Goal: Task Accomplishment & Management: Manage account settings

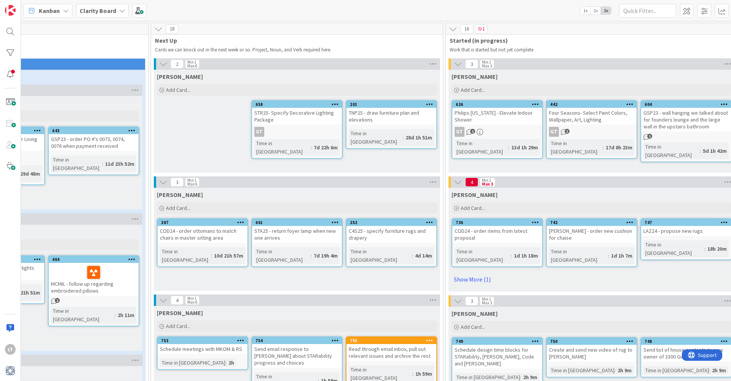
scroll to position [0, 391]
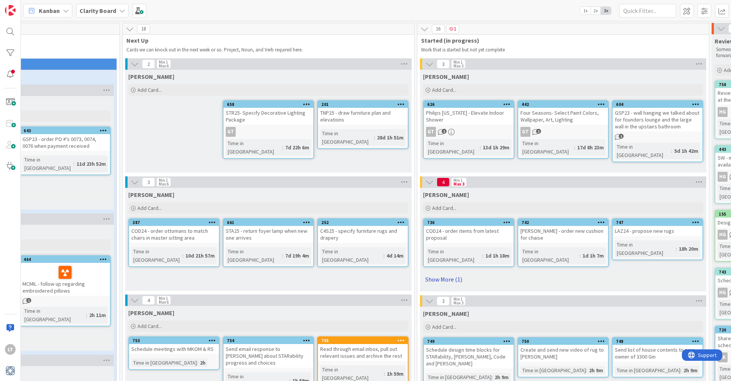
click at [456, 273] on link "Show More (1)" at bounding box center [563, 279] width 280 height 12
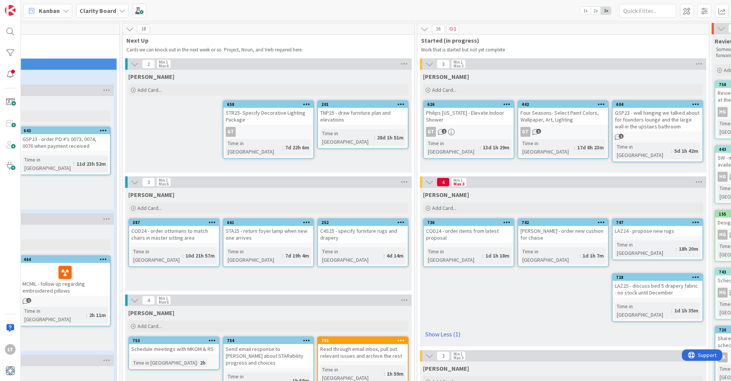
scroll to position [0, 389]
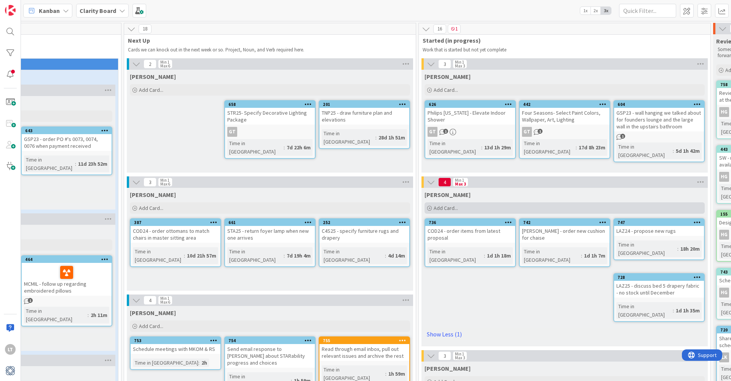
click at [453, 205] on span "Add Card..." at bounding box center [446, 207] width 24 height 7
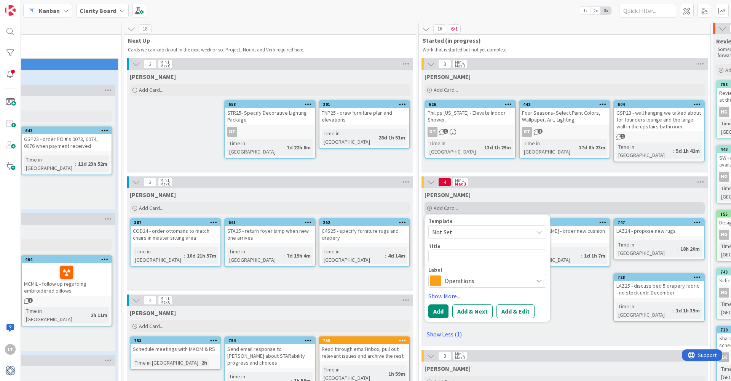
type textarea "x"
type textarea "M"
type textarea "x"
type textarea "MC"
type textarea "x"
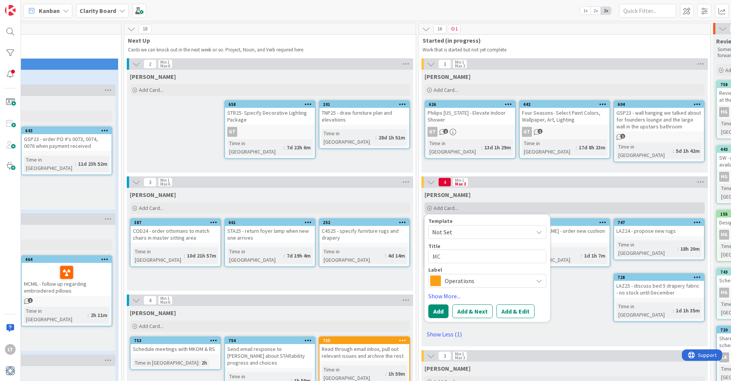
type textarea "MCM"
type textarea "x"
type textarea "MCMI"
type textarea "x"
type textarea "MCMIL"
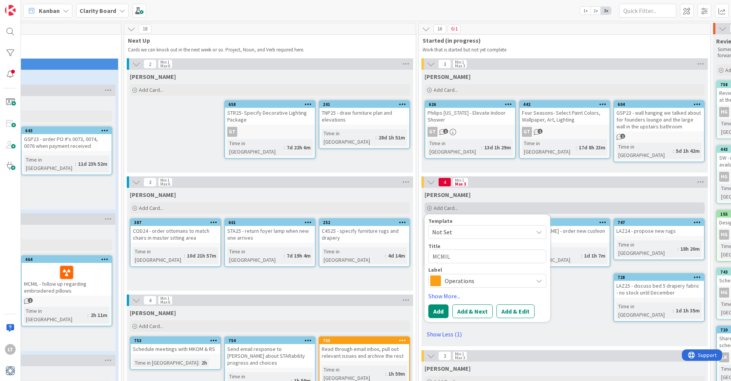
type textarea "x"
type textarea "MCMIL"
type textarea "x"
type textarea "MCMIL -"
type textarea "x"
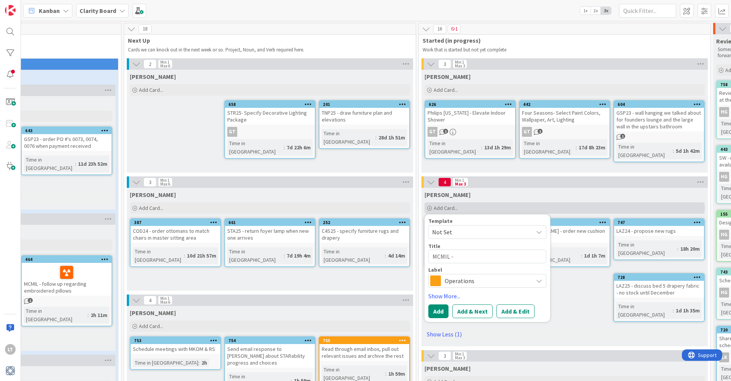
type textarea "MCMIL -"
type textarea "x"
type textarea "MCMIL - m"
type textarea "x"
type textarea "MCMIL - me"
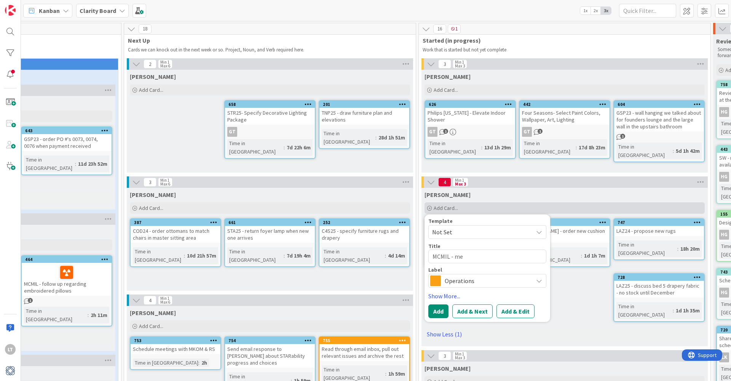
type textarea "x"
type textarea "MCMIL - mee"
type textarea "x"
type textarea "MCMIL - meet"
type textarea "x"
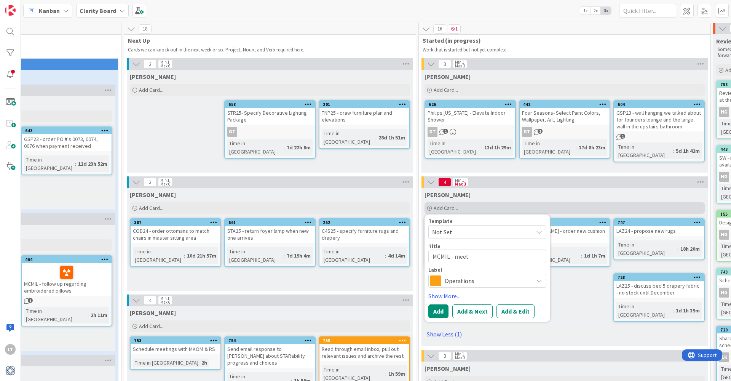
type textarea "MCMIL - meet"
type textarea "x"
type textarea "MCMIL - meet s"
type textarea "x"
type textarea "MCMIL - meet sk"
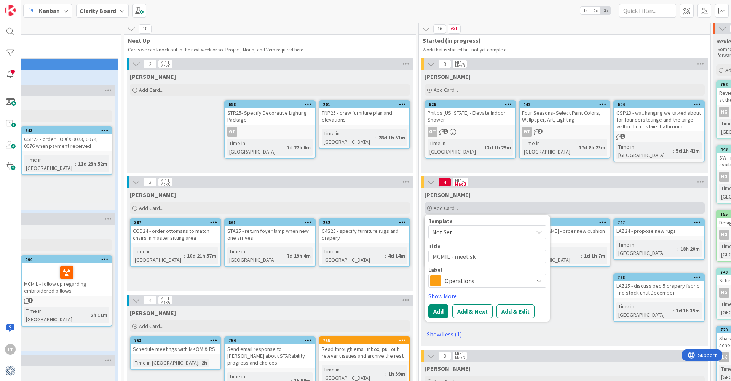
type textarea "x"
type textarea "MCMIL - meet [PERSON_NAME]"
type textarea "x"
type textarea "MCMIL - meet skyl"
type textarea "x"
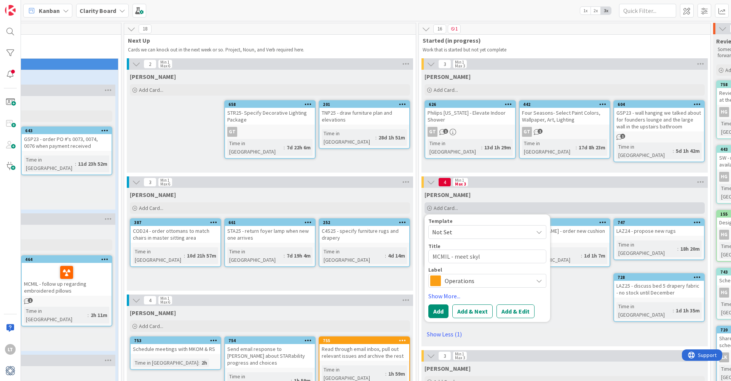
type textarea "MCMIL - meet [PERSON_NAME]"
type textarea "x"
type textarea "MCMIL - meet [PERSON_NAME]"
type textarea "x"
type textarea "MCMIL - meet skyline"
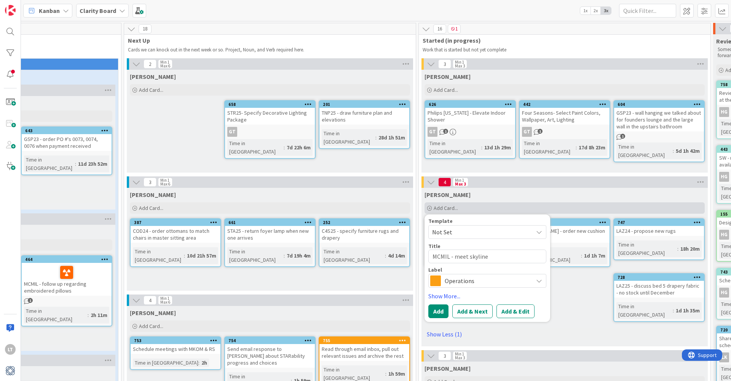
type textarea "x"
type textarea "MCMIL - meet skyline"
type textarea "x"
type textarea "MCMIL - meet skyline f"
type textarea "x"
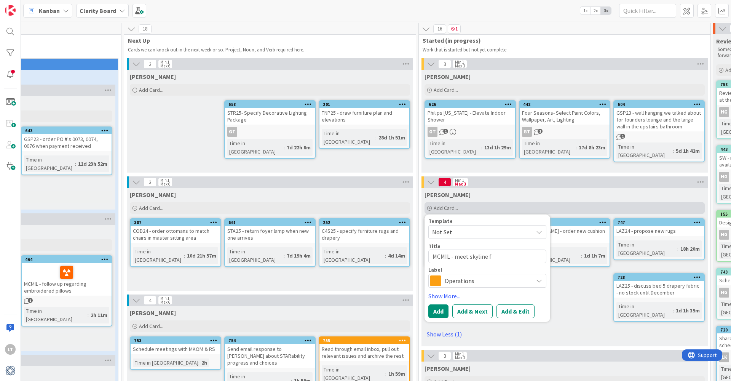
type textarea "MCMIL - meet skyline fo"
type textarea "x"
type textarea "MCMIL - meet skyline for"
type textarea "x"
type textarea "MCMIL - meet skyline for"
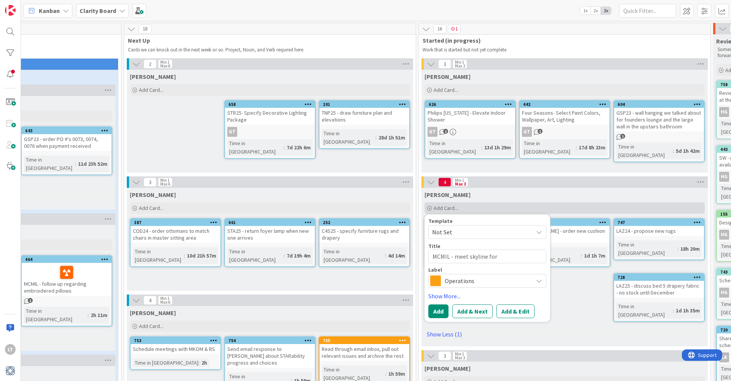
type textarea "x"
type textarea "MCMIL - meet skyline for d"
type textarea "x"
type textarea "MCMIL - meet skyline for de"
type textarea "x"
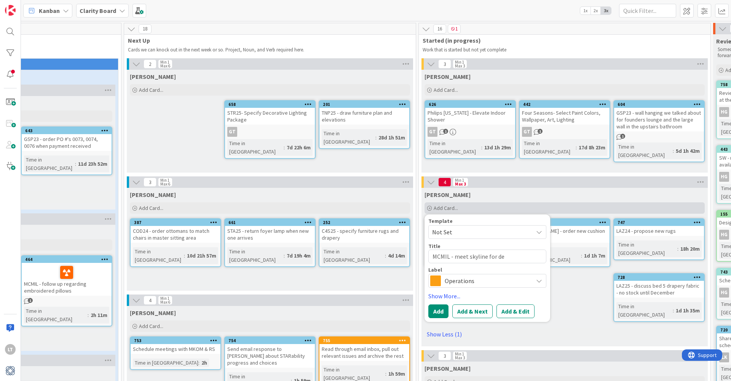
type textarea "MCMIL - meet skyline for del"
type textarea "x"
type textarea "MCMIL - meet skyline for deli"
type textarea "x"
type textarea "MCMIL - meet skyline for deliv"
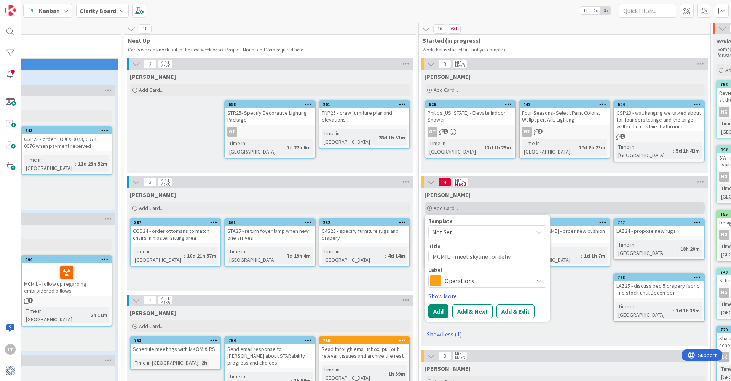
type textarea "x"
type textarea "MCMIL - meet skyline for delive"
type textarea "x"
type textarea "MCMIL - meet skyline for deliver"
type textarea "x"
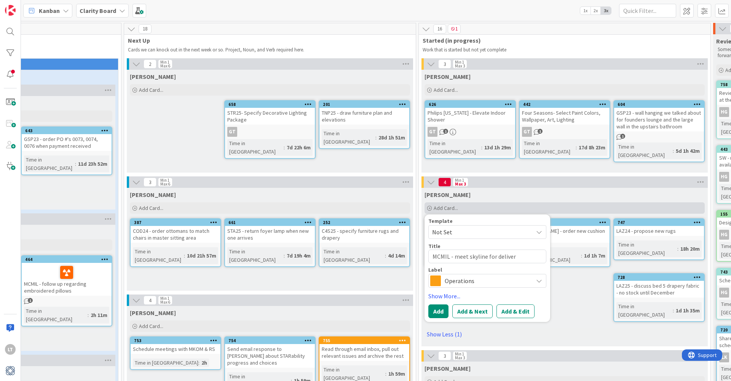
type textarea "MCMIL - meet skyline for delivery"
type textarea "x"
type textarea "MCMIL - meet skyline for delivery"
type textarea "x"
type textarea "MCMIL - meet skyline for delivery o"
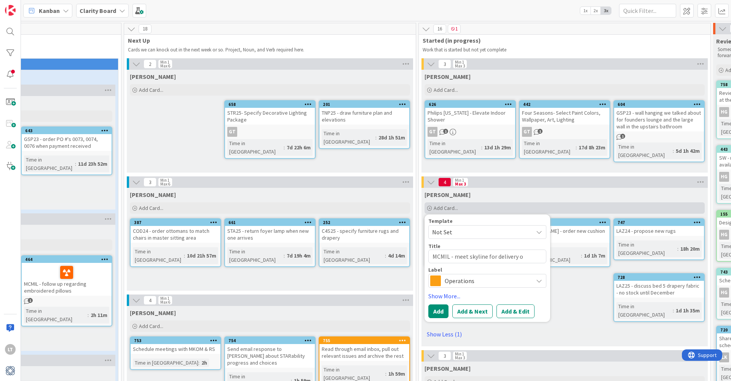
type textarea "x"
type textarea "MCMIL - meet skyline for delivery of"
type textarea "x"
type textarea "MCMIL - meet skyline for delivery of"
type textarea "x"
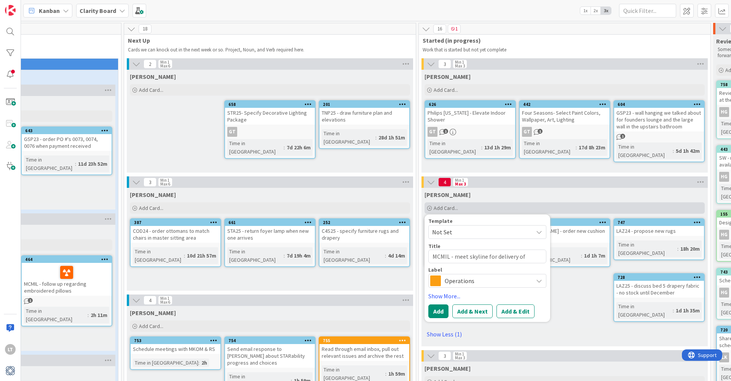
type textarea "MCMIL - meet skyline for delivery of B"
type textarea "x"
type textarea "MCMIL - meet skyline for delivery of Be"
type textarea "x"
type textarea "MCMIL - meet skyline for delivery of Bed"
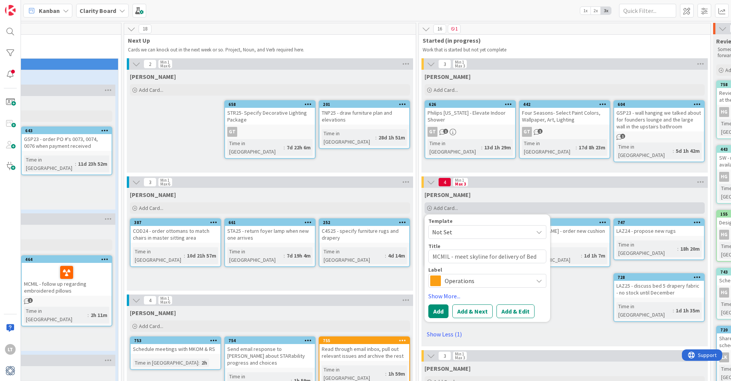
type textarea "x"
type textarea "MCMIL - meet skyline for delivery of Bed"
type textarea "x"
type textarea "MCMIL - meet skyline for delivery of Bed 6"
type textarea "x"
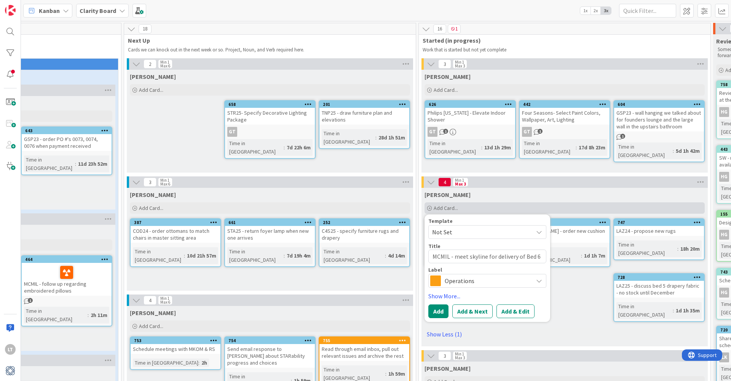
type textarea "MCMIL - meet skyline for delivery of Bed 6"
type textarea "x"
type textarea "MCMIL - meet skyline for delivery of Bed 6 b"
type textarea "x"
type textarea "MCMIL - meet skyline for delivery of Bed 6 ba"
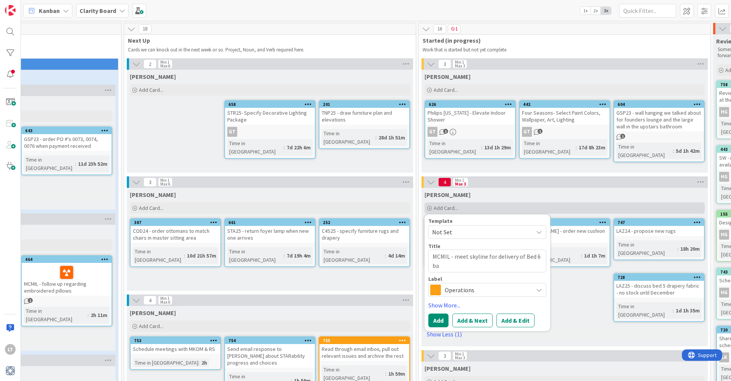
type textarea "x"
type textarea "MCMIL - meet skyline for delivery of Bed 6 bac"
type textarea "x"
type textarea "MCMIL - meet skyline for delivery of Bed 6 bacl"
type textarea "x"
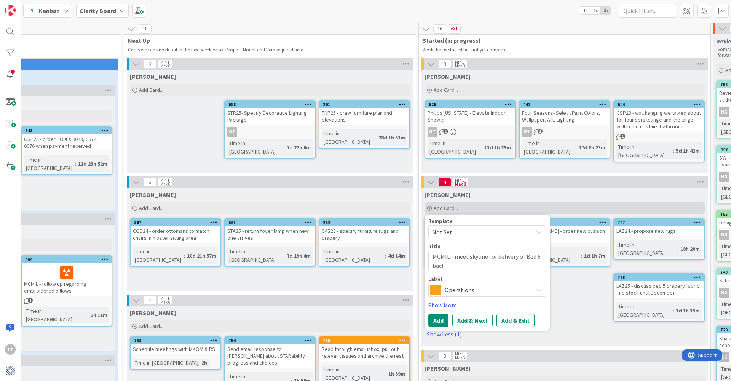
type textarea "MCMIL - meet skyline for delivery of Bed 6 bac"
type textarea "x"
type textarea "MCMIL - meet skyline for delivery of Bed 6 ba"
type textarea "x"
type textarea "MCMIL - meet skyline for delivery of Bed 6 [MEDICAL_DATA]"
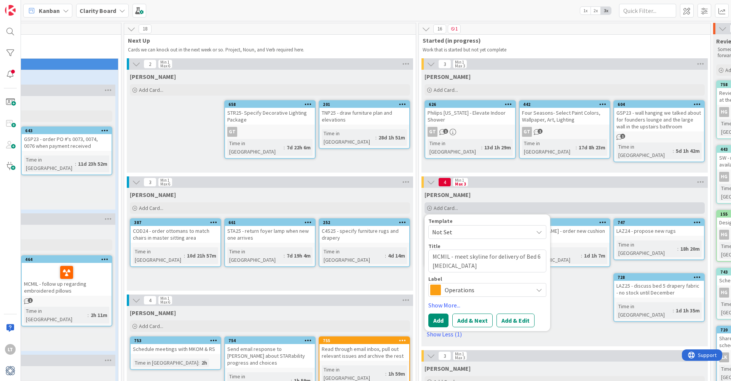
type textarea "x"
type textarea "MCMIL - meet skyline for delivery of Bed 6 balc"
type textarea "x"
type textarea "MCMIL - meet skyline for delivery of Bed 6 balco"
type textarea "x"
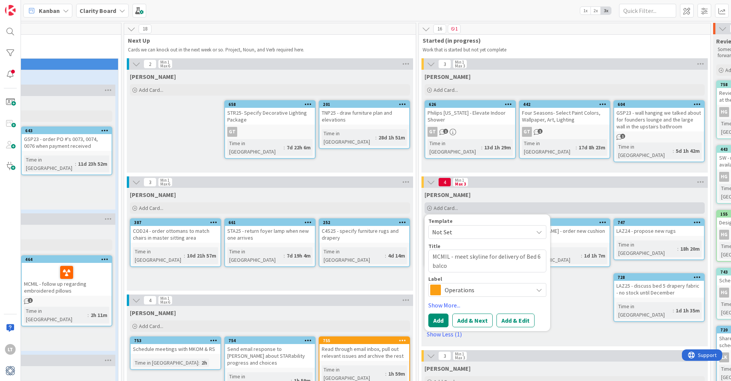
type textarea "MCMIL - meet skyline for delivery of Bed 6 balcon"
type textarea "x"
type textarea "MCMIL - meet skyline for delivery of Bed 6 balcony"
type textarea "x"
type textarea "MCMIL - meet skyline for delivery of Bed 6 balcony"
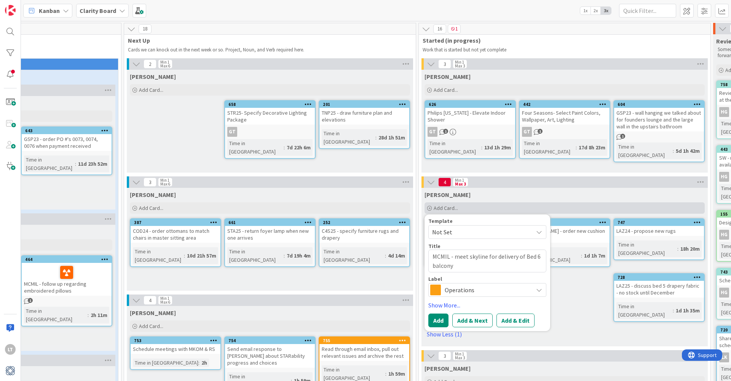
type textarea "x"
type textarea "MCMIL - meet skyline for delivery of Bed 6 balcony f"
type textarea "x"
type textarea "MCMIL - meet skyline for delivery of Bed 6 balcony fu"
type textarea "x"
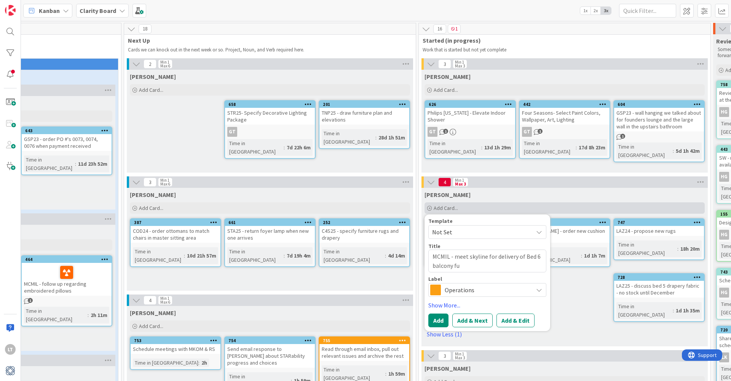
type textarea "MCMIL - meet skyline for delivery of Bed 6 balcony fur"
type textarea "x"
type textarea "MCMIL - meet skyline for delivery of Bed 6 balcony furn"
type textarea "x"
type textarea "MCMIL - meet skyline for delivery of Bed 6 balcony furnt"
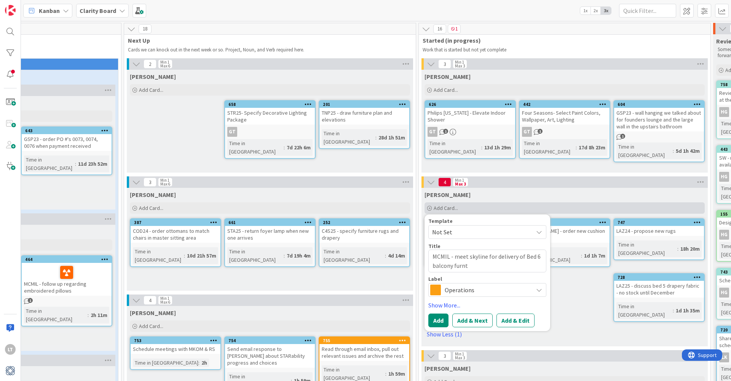
type textarea "x"
type textarea "MCMIL - meet skyline for delivery of Bed 6 balcony furntu"
type textarea "x"
type textarea "MCMIL - meet skyline for delivery of Bed 6 balcony furnt"
type textarea "x"
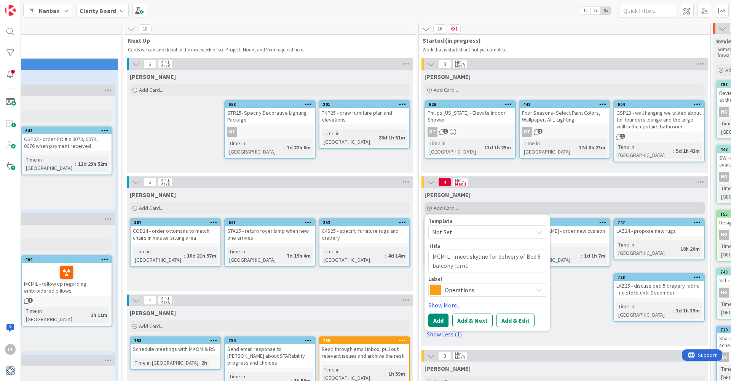
type textarea "MCMIL - meet skyline for delivery of Bed 6 balcony furnti"
type textarea "x"
type textarea "MCMIL - meet skyline for delivery of Bed 6 balcony furnt"
type textarea "x"
type textarea "MCMIL - meet skyline for delivery of Bed 6 balcony furn"
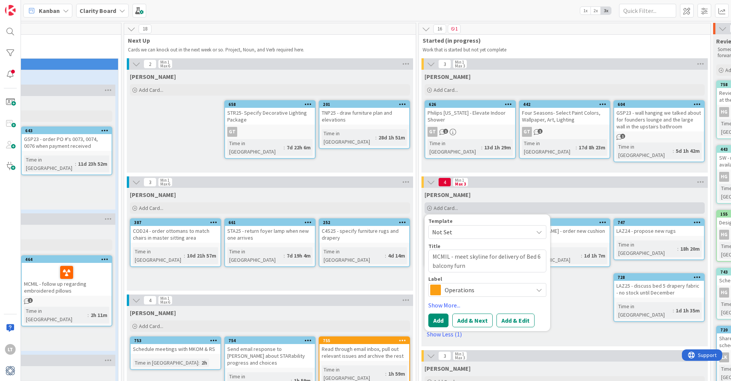
type textarea "x"
type textarea "MCMIL - meet skyline for delivery of Bed 6 balcony furni"
type textarea "x"
type textarea "MCMIL - meet skyline for delivery of Bed 6 balcony furnit"
type textarea "x"
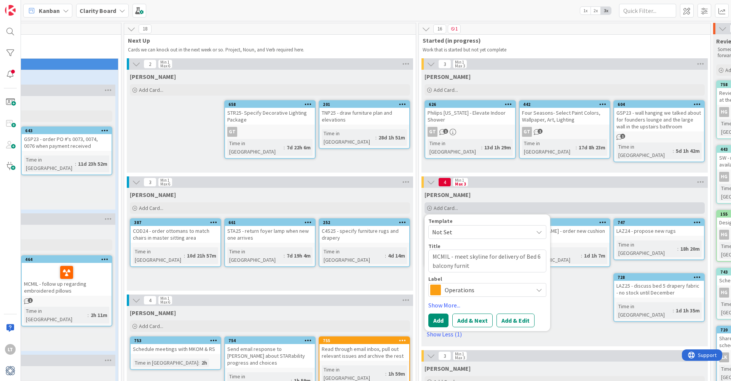
type textarea "MCMIL - meet skyline for delivery of Bed 6 balcony furnitu"
type textarea "x"
type textarea "MCMIL - meet skyline for delivery of Bed 6 balcony furnitur"
type textarea "x"
type textarea "MCMIL - meet skyline for delivery of Bed 6 balcony furniture"
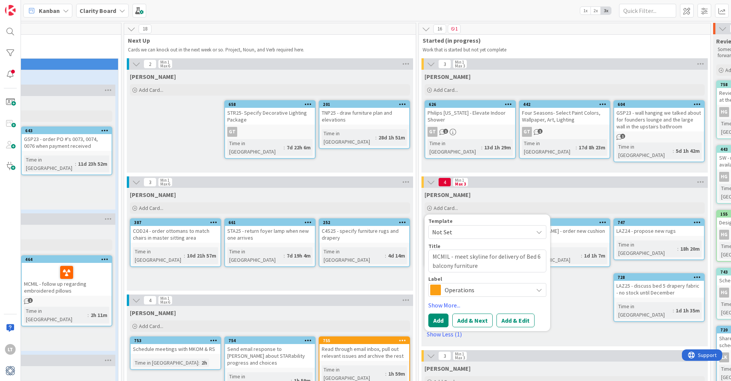
drag, startPoint x: 475, startPoint y: 286, endPoint x: 476, endPoint y: 282, distance: 3.9
click at [475, 286] on span "Operations" at bounding box center [487, 289] width 84 height 11
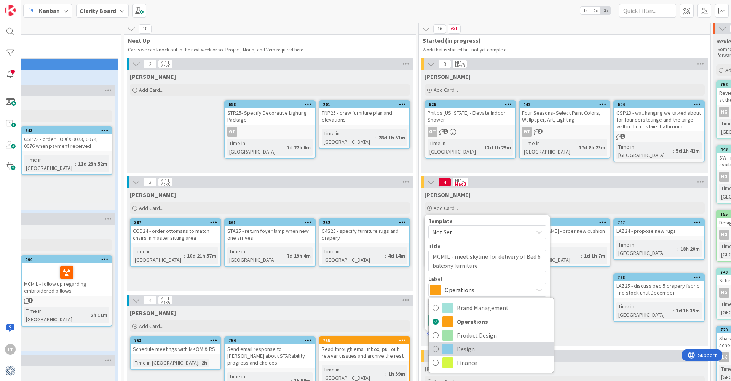
click at [457, 351] on span "Design" at bounding box center [503, 348] width 93 height 11
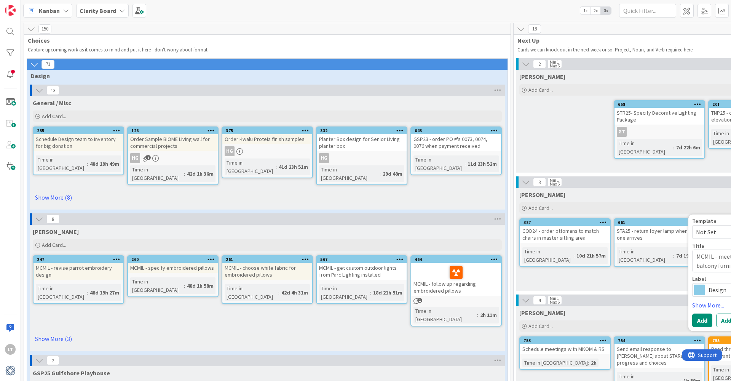
scroll to position [0, 0]
click at [455, 266] on icon at bounding box center [455, 272] width 13 height 12
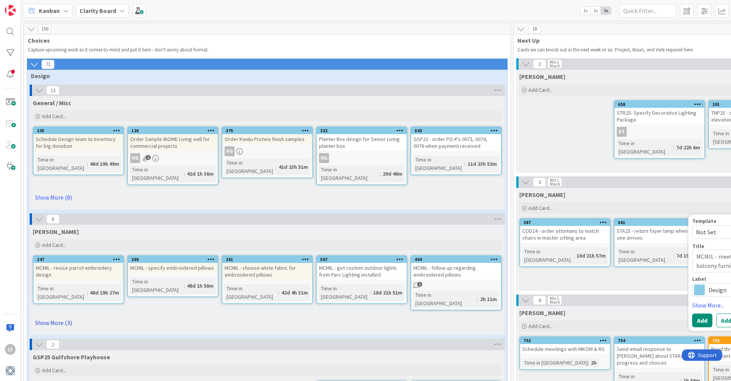
click at [59, 316] on link "Show More (3)" at bounding box center [267, 322] width 469 height 12
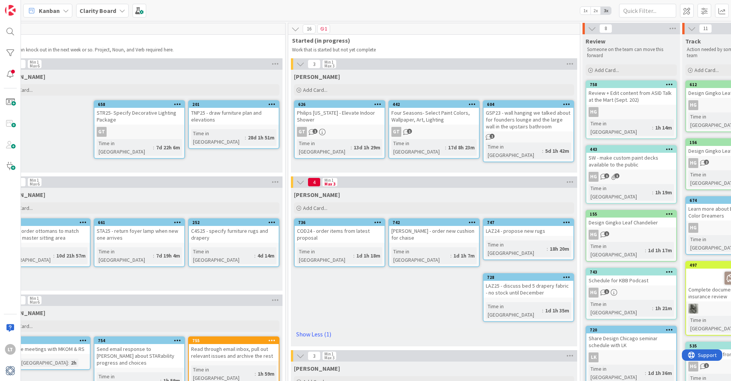
scroll to position [0, 520]
click at [324, 328] on link "Show Less (1)" at bounding box center [433, 334] width 280 height 12
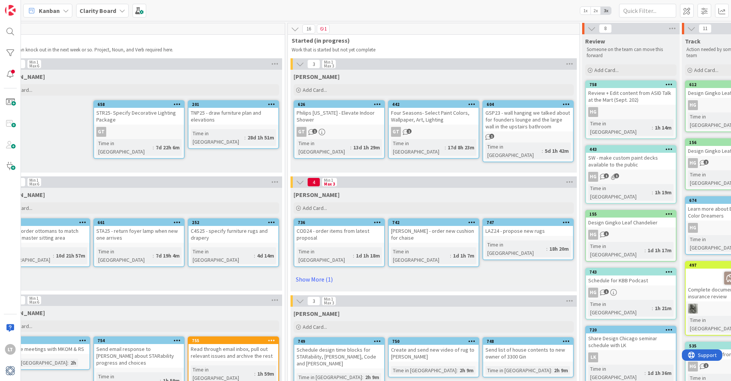
click at [396, 277] on div "[PERSON_NAME] Add Card... Template Not Set Title 60 / 128 MCMIL - meet skyline …" at bounding box center [433, 240] width 286 height 104
click at [310, 273] on link "Show More (1)" at bounding box center [433, 279] width 280 height 12
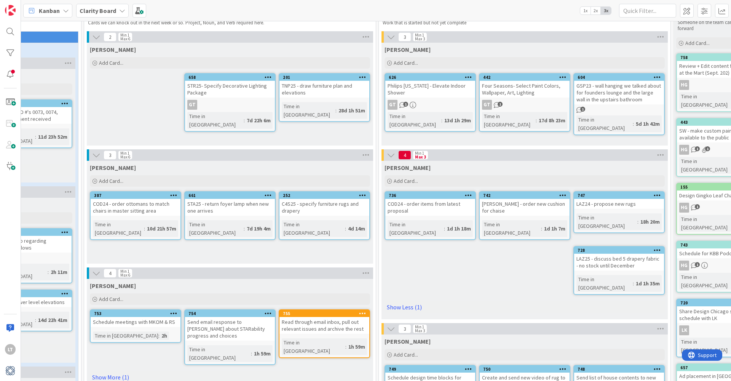
scroll to position [20, 429]
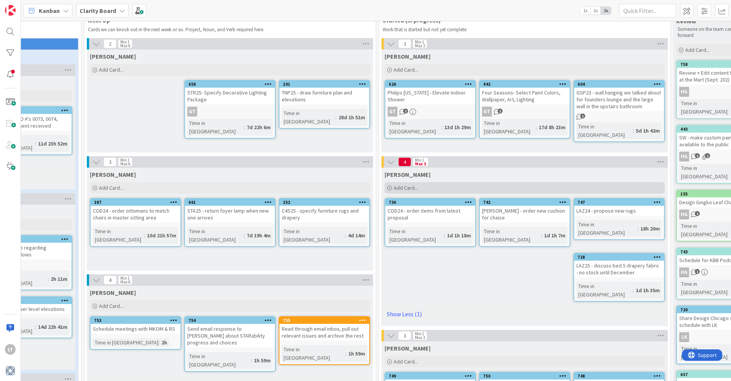
click at [402, 186] on span "Add Card..." at bounding box center [406, 187] width 24 height 7
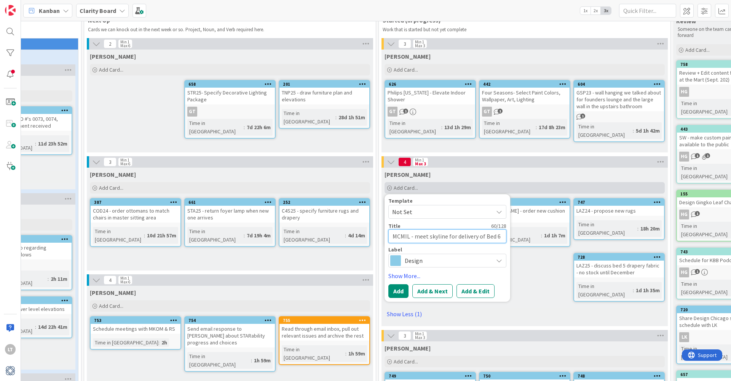
scroll to position [6, 0]
type textarea "x"
type textarea "MCMIL - meet skyline for delivery of Bed 6 balcony furniturem"
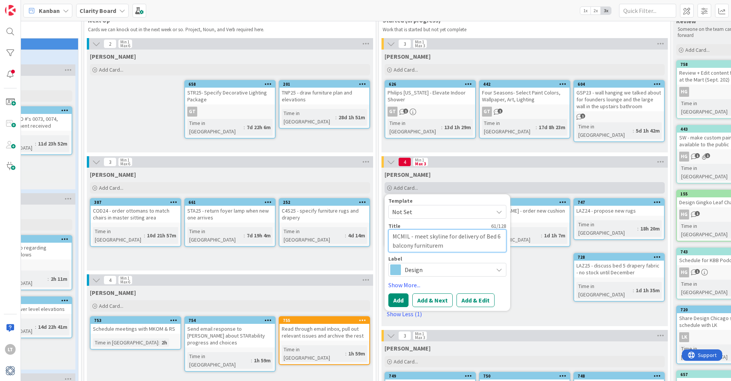
type textarea "x"
type textarea "MCMIL - meet skyline for delivery of Bed 6 balcony furnituremc"
type textarea "x"
type textarea "MCMIL - meet skyline for delivery of Bed 6 balcony furniturem"
type textarea "x"
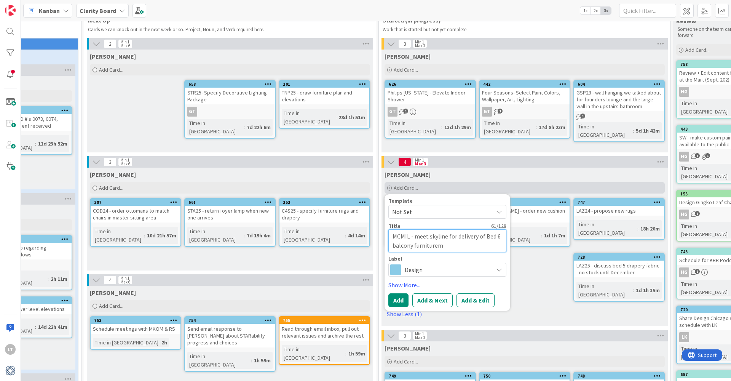
type textarea "MCMIL - meet skyline for delivery of Bed 6 balcony furniture"
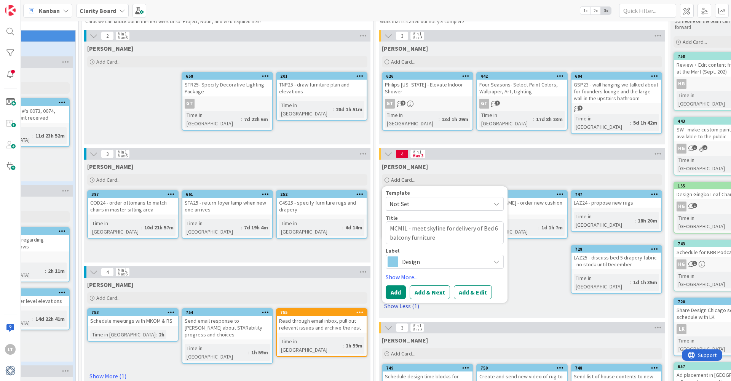
click at [394, 296] on button "Add" at bounding box center [396, 292] width 20 height 14
type textarea "x"
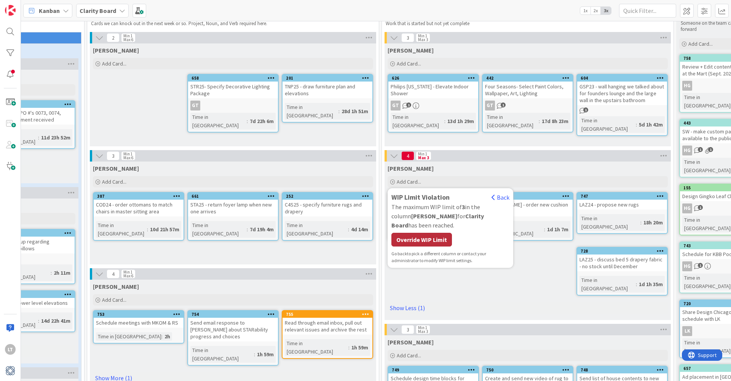
click at [435, 233] on div "Override WIP Limit" at bounding box center [421, 240] width 61 height 14
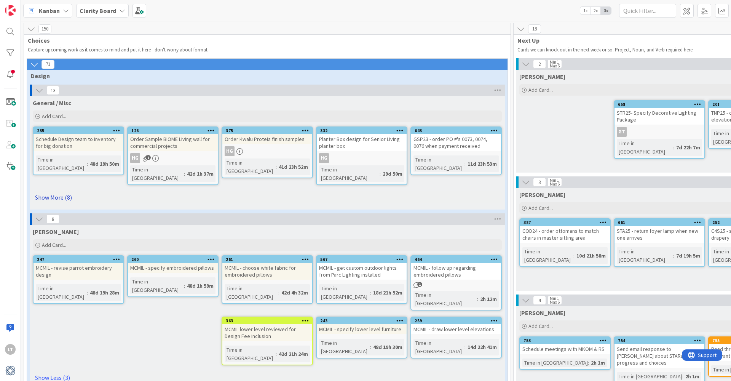
click at [61, 191] on link "Show More (8)" at bounding box center [267, 197] width 469 height 12
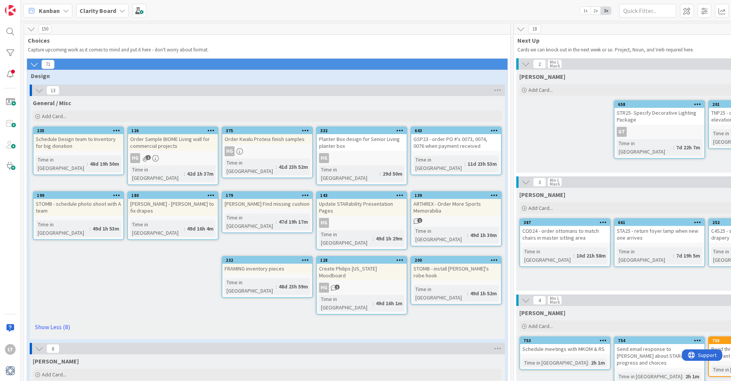
scroll to position [0, 2]
click at [412, 218] on icon "1" at bounding box center [414, 221] width 6 height 6
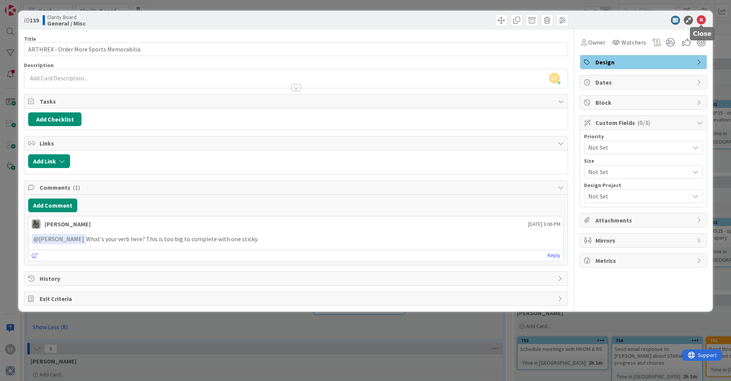
click at [700, 21] on icon at bounding box center [701, 20] width 9 height 9
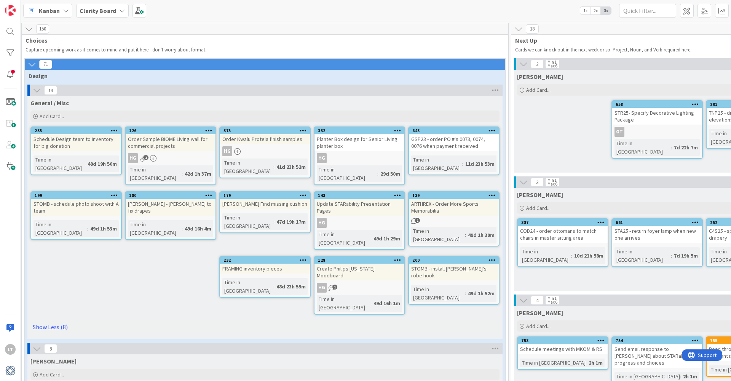
click at [333, 284] on span "1" at bounding box center [334, 286] width 5 height 5
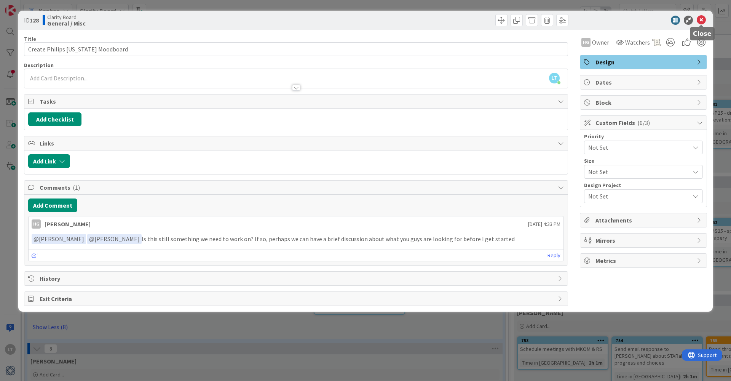
click at [700, 16] on icon at bounding box center [701, 20] width 9 height 9
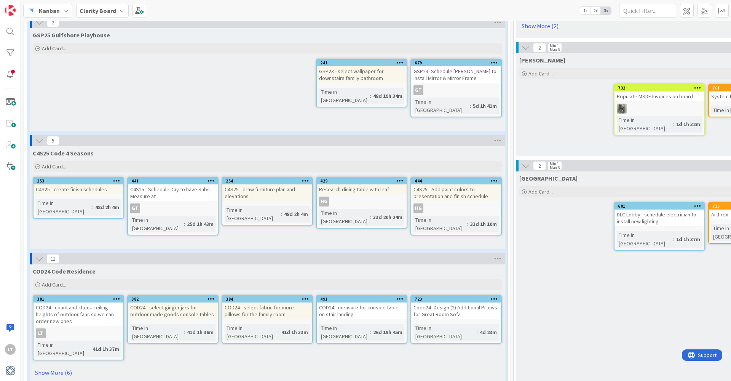
scroll to position [506, 0]
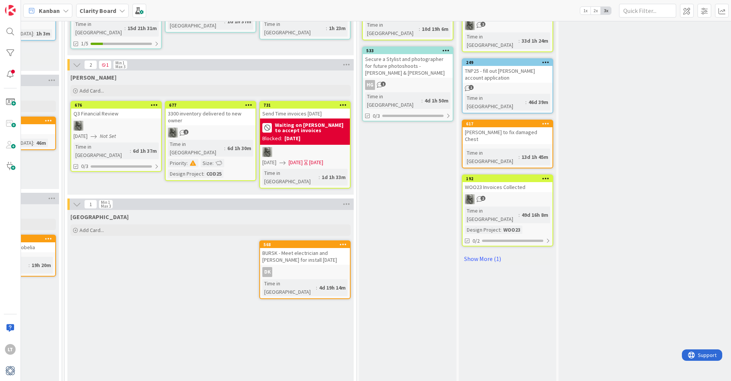
drag, startPoint x: 64, startPoint y: 259, endPoint x: 726, endPoint y: 137, distance: 672.6
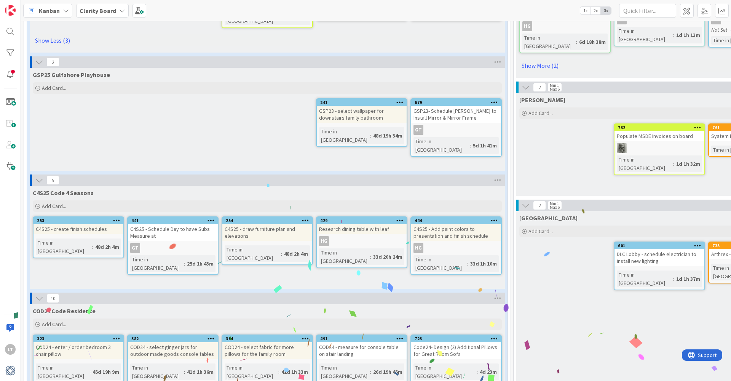
scroll to position [466, 0]
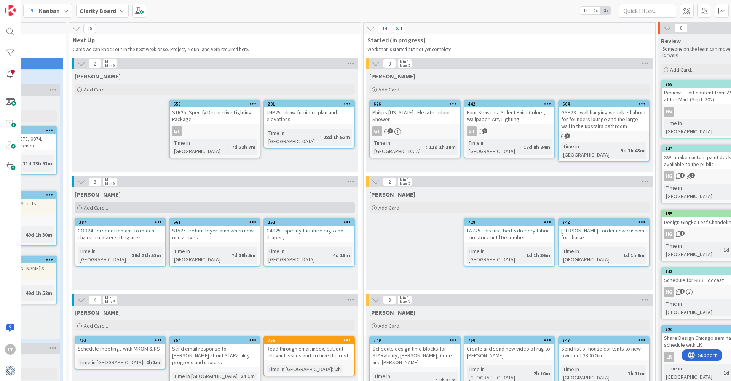
scroll to position [0, 444]
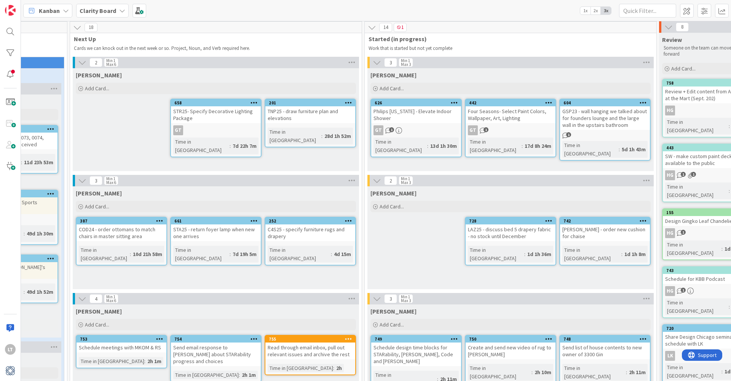
click at [199, 230] on div "STA25 - return foyer lamp when new one arrives" at bounding box center [216, 232] width 90 height 17
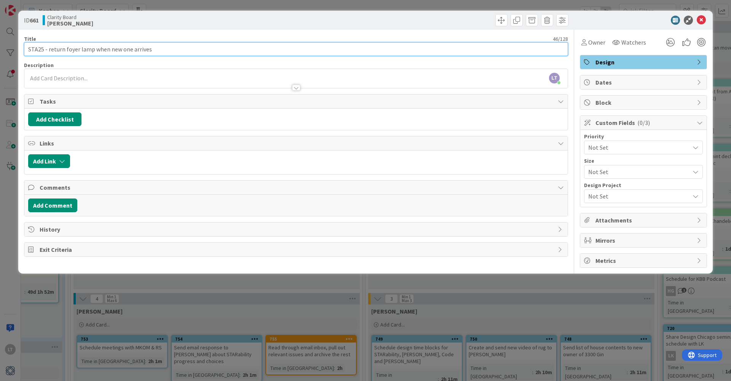
click at [48, 48] on input "STA25 - return foyer lamp when new one arrives" at bounding box center [296, 49] width 544 height 14
drag, startPoint x: 150, startPoint y: 49, endPoint x: 48, endPoint y: 51, distance: 102.0
click at [48, 51] on input "STA25 - return foyer lamp when new one arrives" at bounding box center [296, 49] width 544 height 14
type input "STA25 - deliver new and return defective foyer lamp"
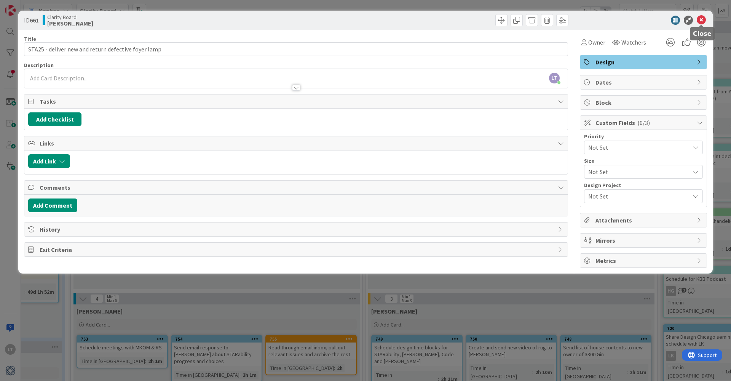
click at [701, 20] on icon at bounding box center [701, 20] width 9 height 9
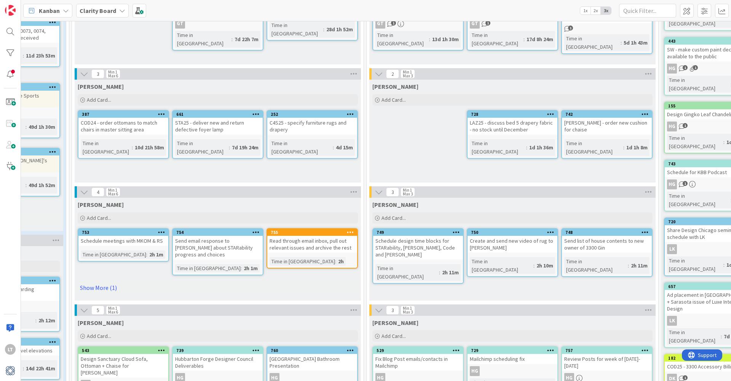
scroll to position [108, 441]
click at [110, 281] on link "Show More (1)" at bounding box center [218, 287] width 280 height 12
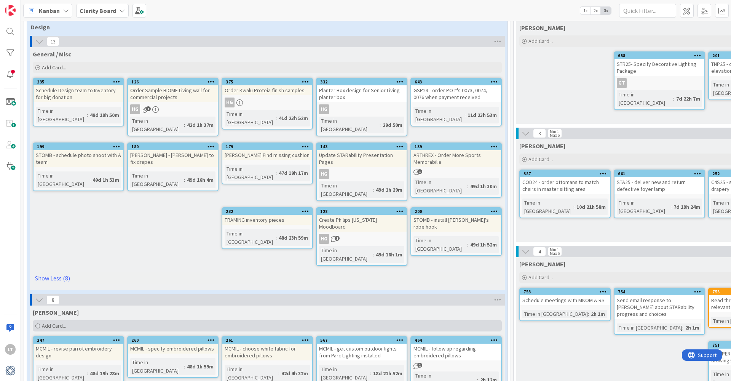
scroll to position [75, 0]
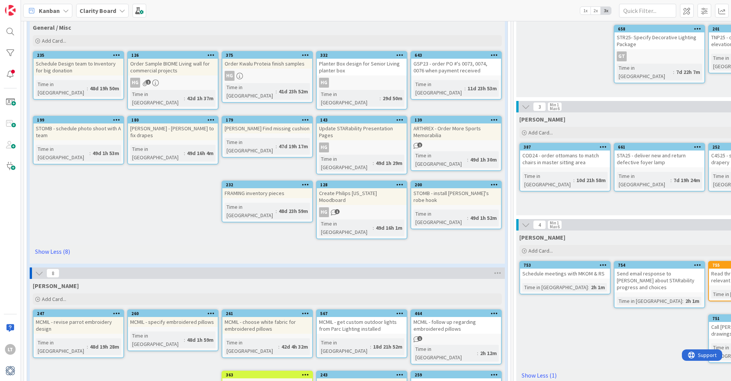
click at [95, 8] on b "Clarity Board" at bounding box center [98, 11] width 37 height 8
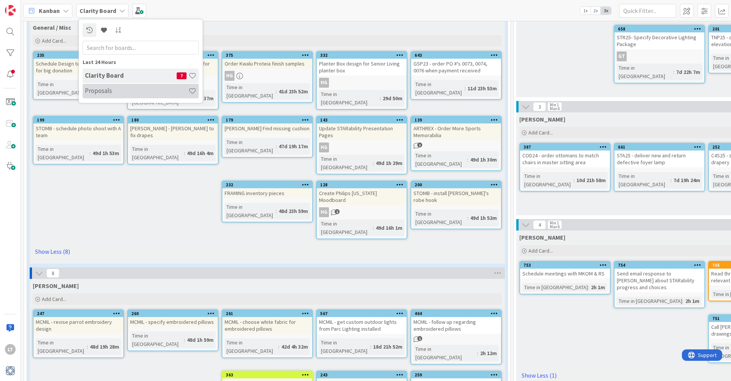
click at [104, 91] on h4 "Proposals" at bounding box center [137, 91] width 104 height 8
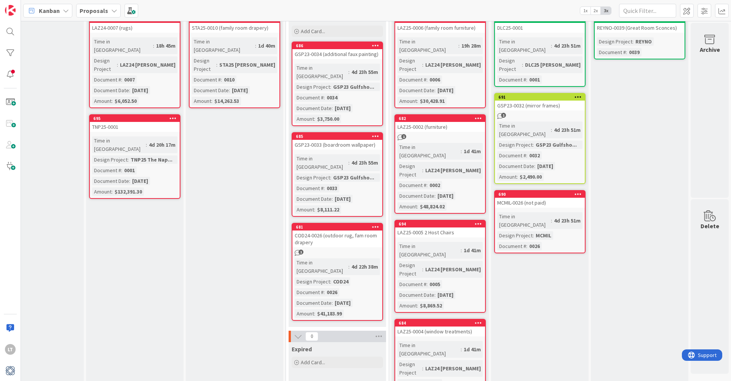
scroll to position [55, 435]
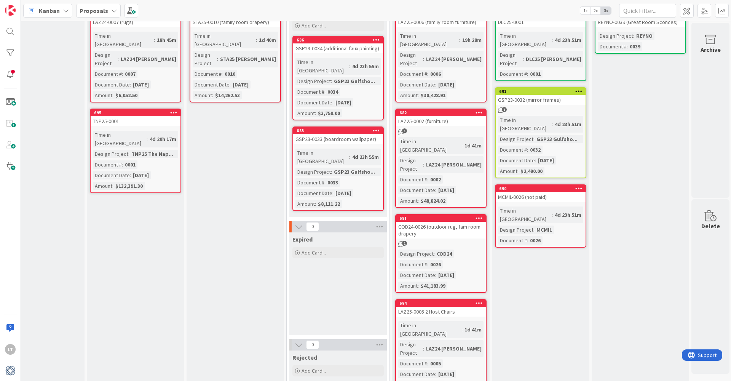
click at [403, 241] on span "1" at bounding box center [404, 243] width 5 height 5
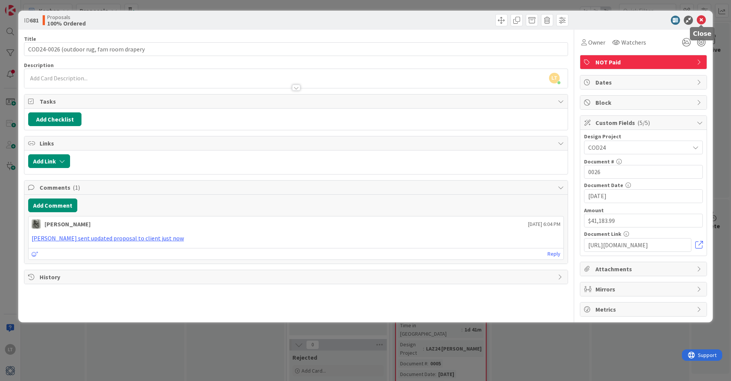
click at [700, 21] on icon at bounding box center [701, 20] width 9 height 9
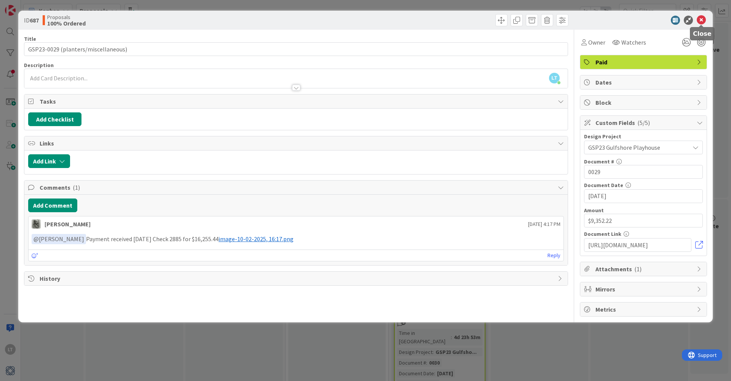
click at [699, 17] on icon at bounding box center [701, 20] width 9 height 9
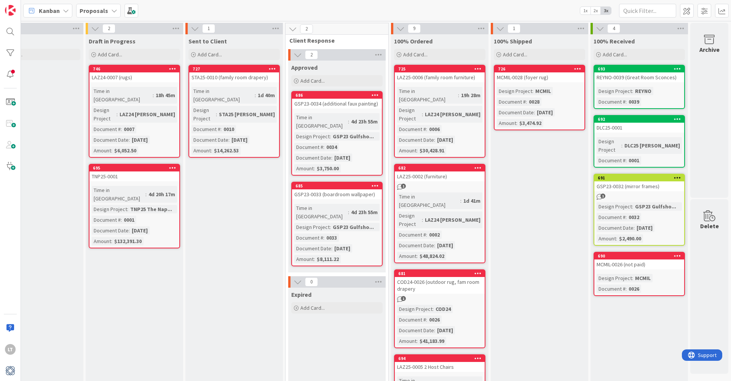
scroll to position [0, 437]
